Goal: Task Accomplishment & Management: Manage account settings

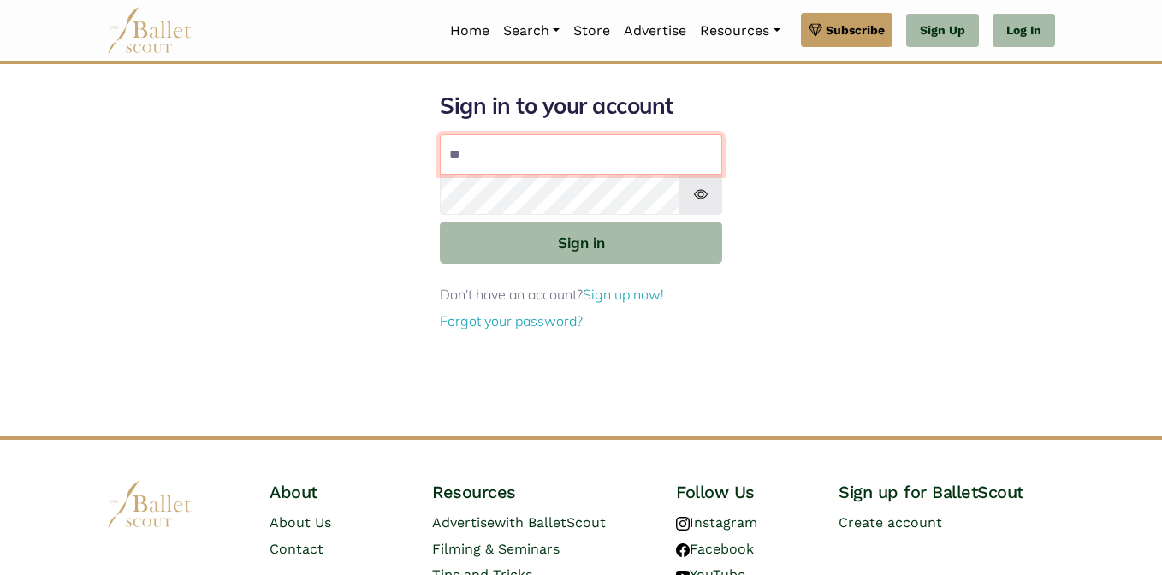
type input "**********"
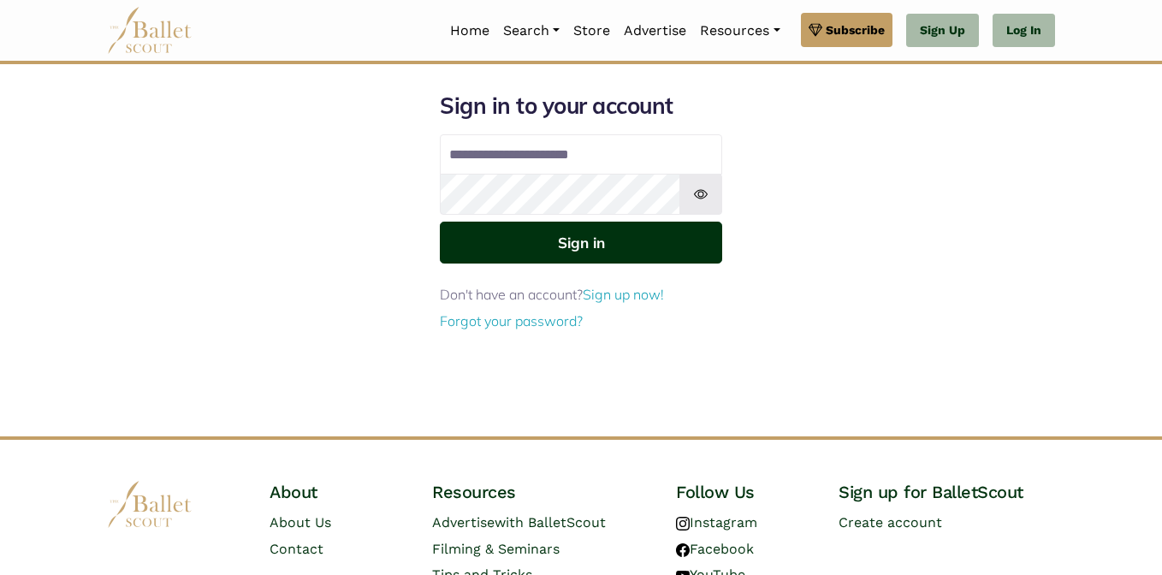
click at [514, 249] on button "Sign in" at bounding box center [581, 243] width 282 height 42
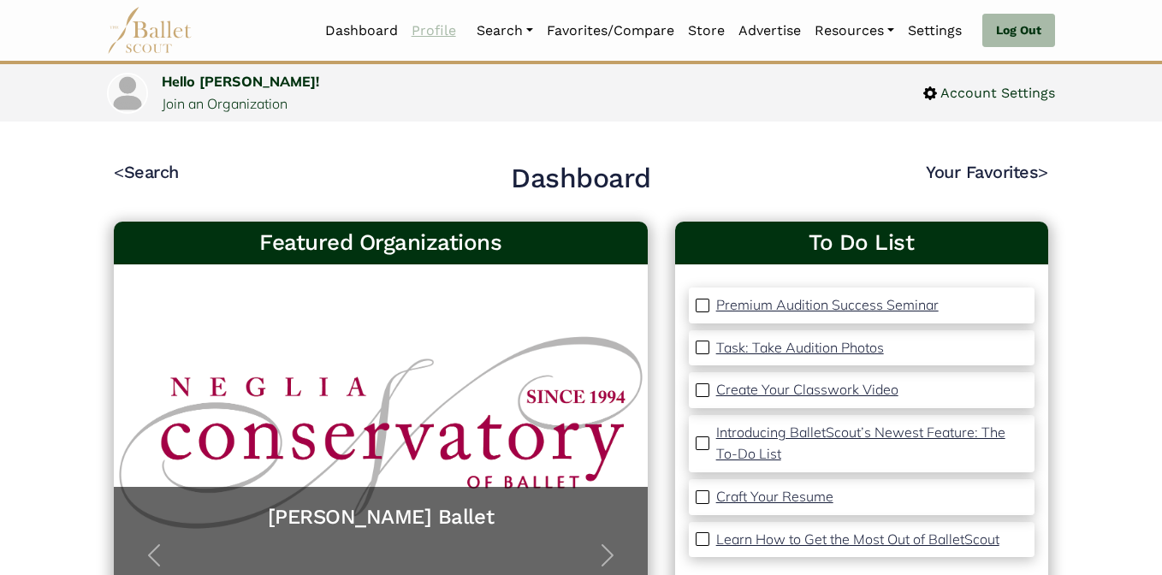
click at [423, 28] on link "Profile" at bounding box center [434, 31] width 58 height 36
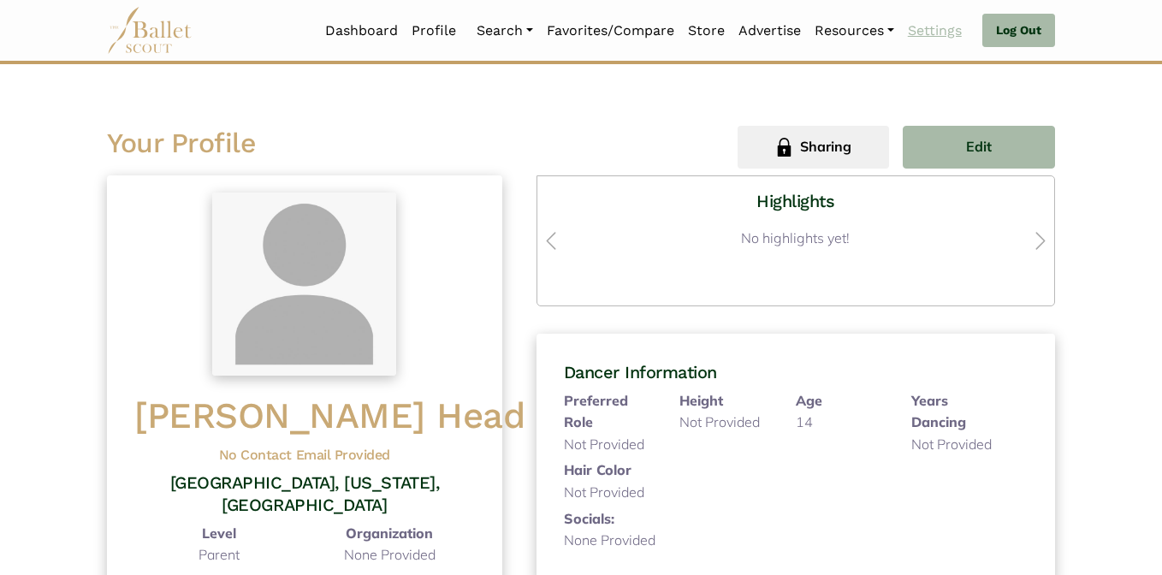
click at [927, 32] on link "Settings" at bounding box center [935, 31] width 68 height 36
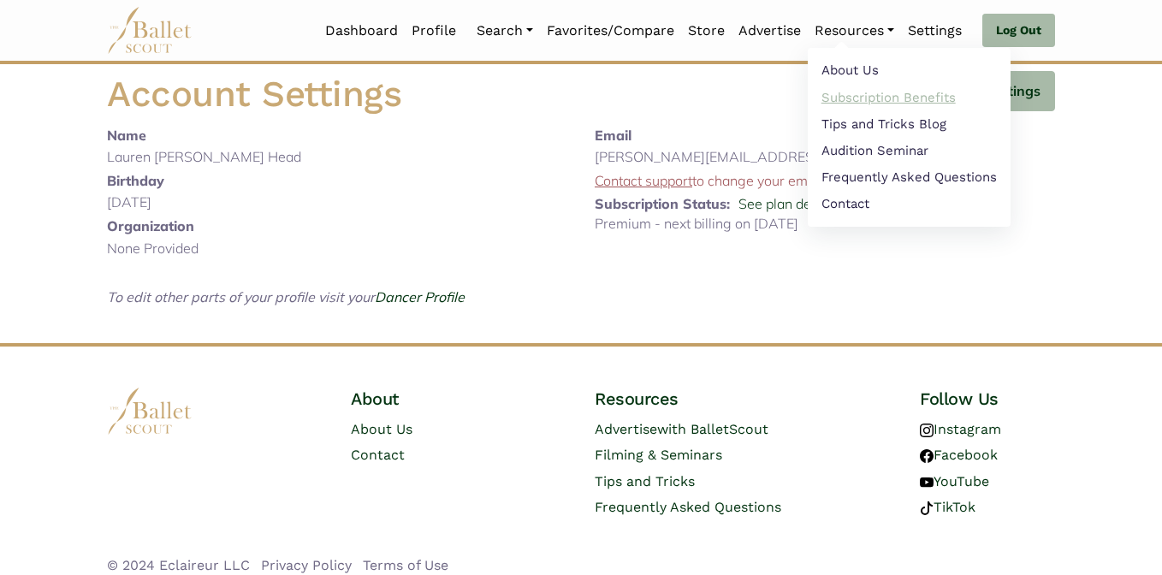
click at [839, 97] on link "Subscription Benefits" at bounding box center [909, 97] width 203 height 27
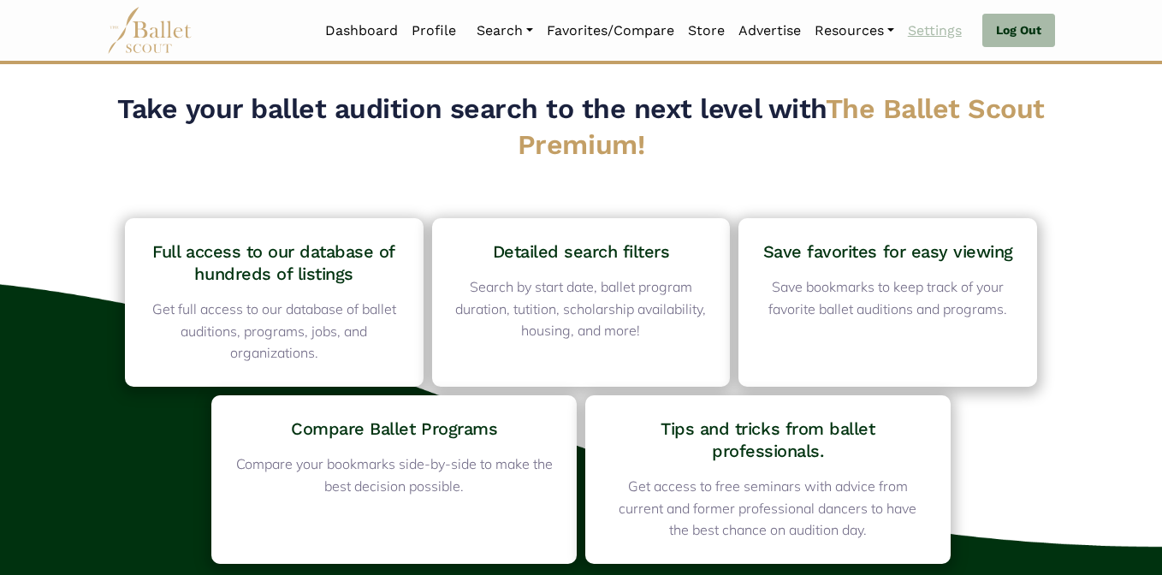
click at [943, 31] on link "Settings" at bounding box center [935, 31] width 68 height 36
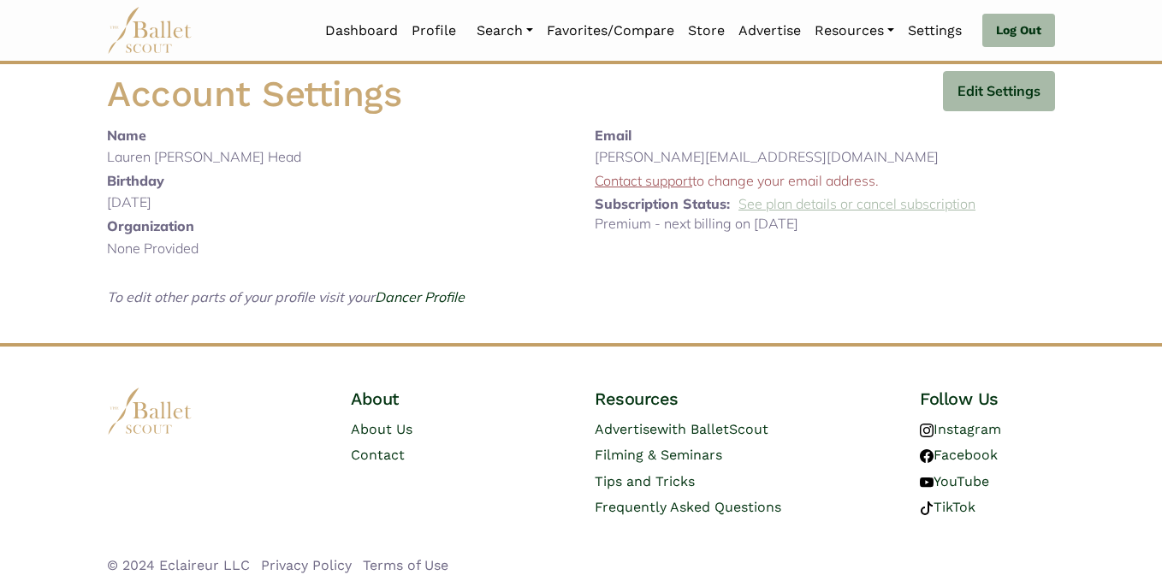
click at [776, 203] on link "See plan details or cancel subscription" at bounding box center [857, 203] width 237 height 17
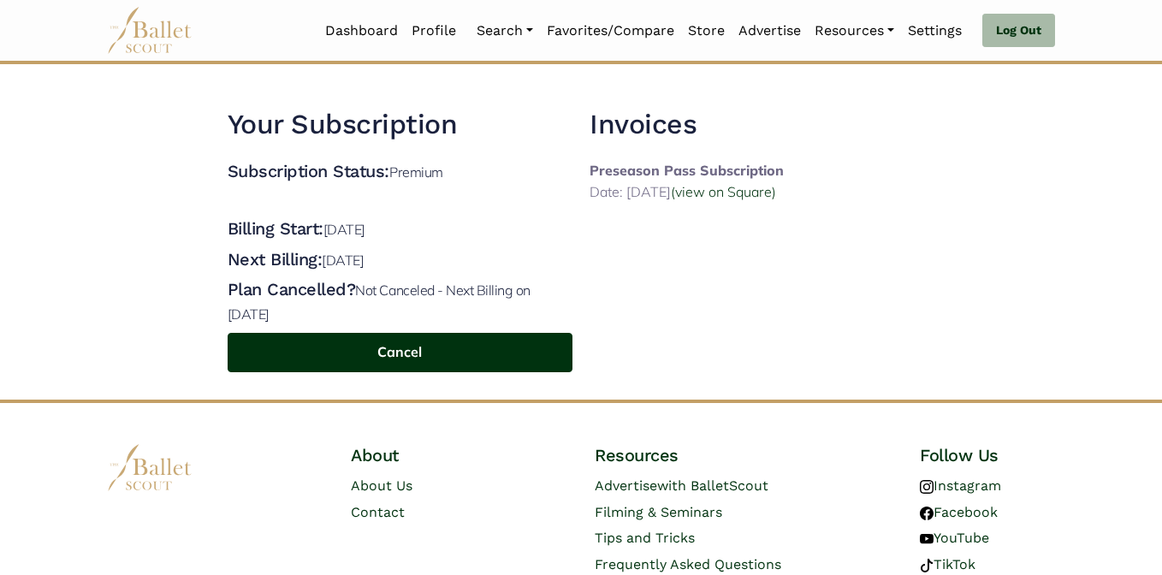
click at [397, 348] on button "Cancel" at bounding box center [400, 353] width 345 height 40
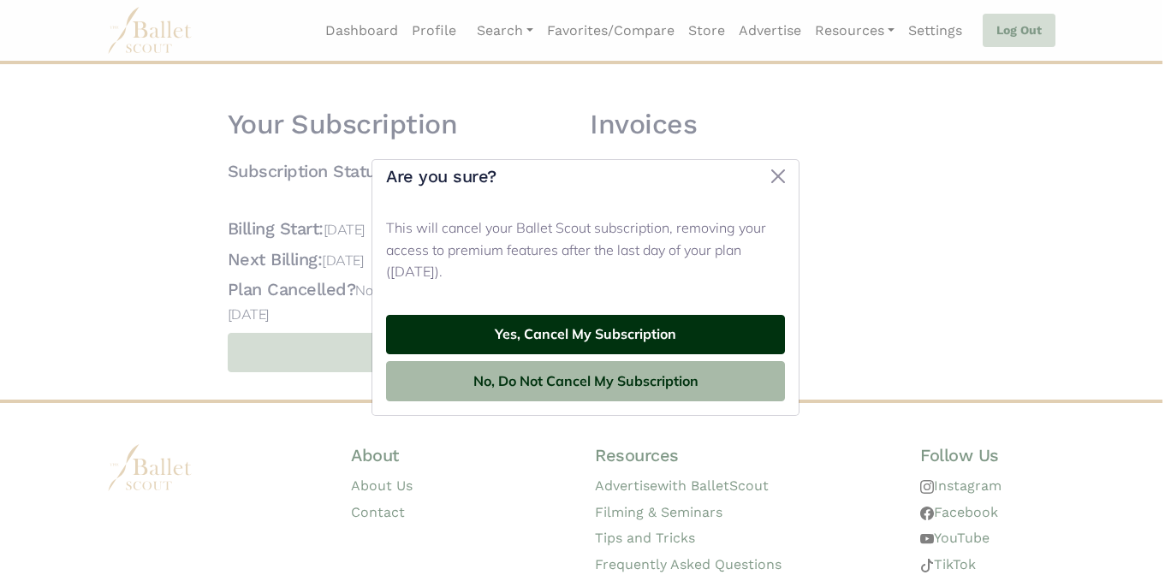
click at [558, 331] on button "Yes, Cancel My Subscription" at bounding box center [585, 335] width 399 height 40
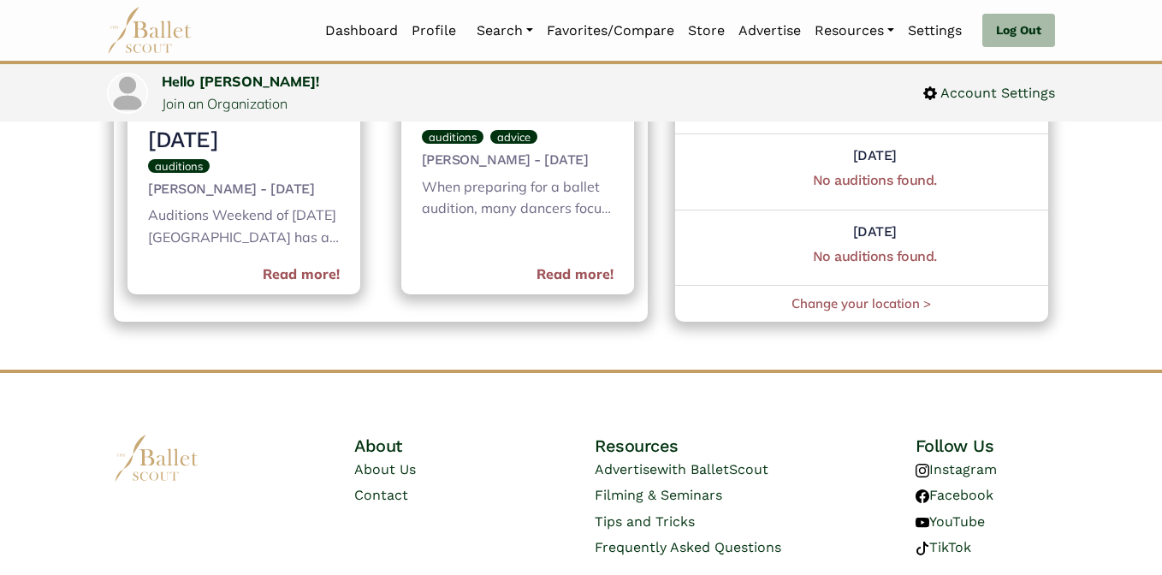
scroll to position [1099, 0]
